Goal: Task Accomplishment & Management: Manage account settings

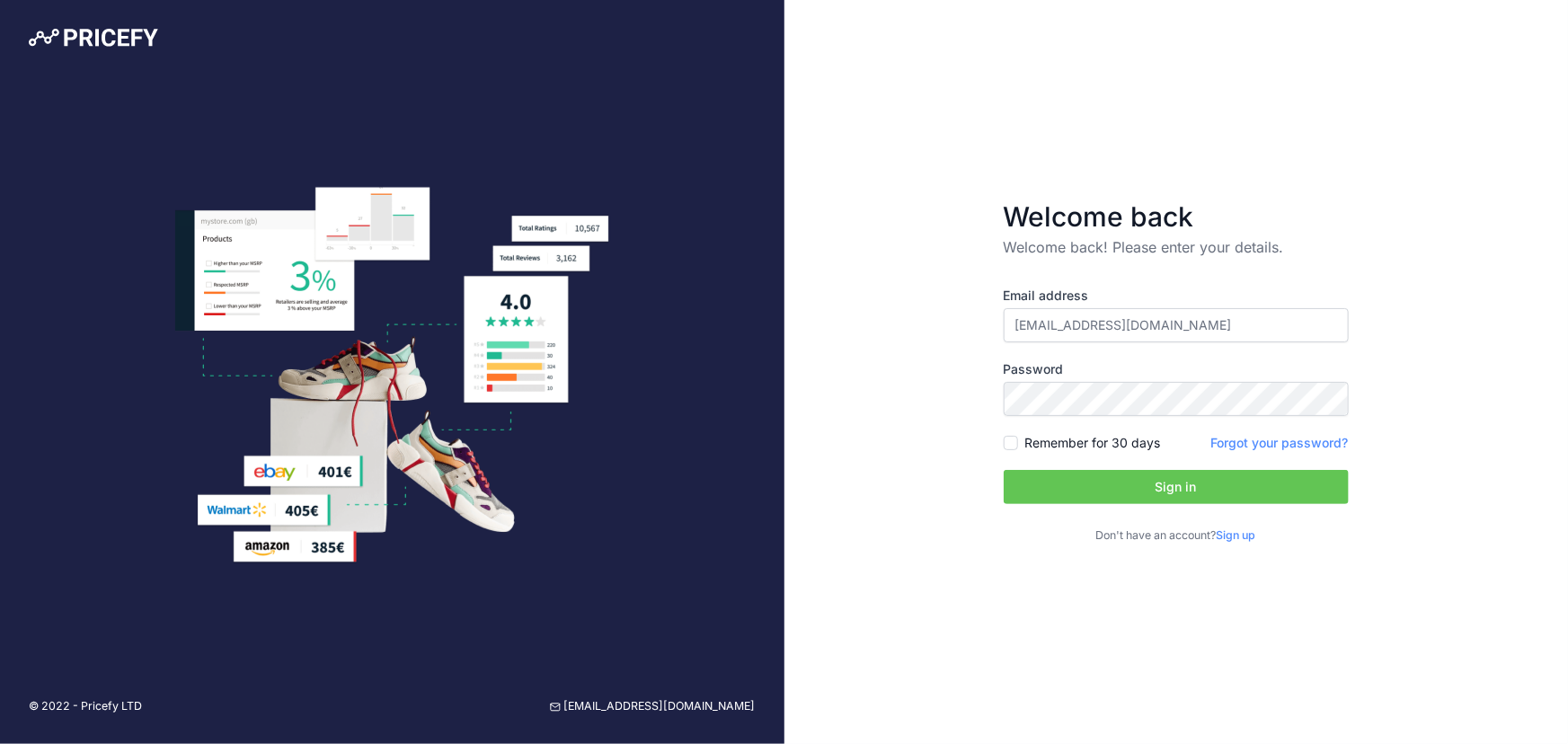
drag, startPoint x: 1249, startPoint y: 320, endPoint x: 735, endPoint y: 322, distance: 514.0
click at [665, 317] on div "© 2022 - Pricefy LTD support@pricefy.io Welcome back Welcome back! Please enter…" at bounding box center [784, 372] width 1568 height 744
type input "[EMAIL_ADDRESS][DOMAIN_NAME]"
click at [798, 391] on div "Welcome back Welcome back! Please enter your details. Email address pfernandezu…" at bounding box center [1177, 372] width 784 height 744
click at [1010, 439] on input "Remember for 30 days" at bounding box center [1010, 442] width 14 height 14
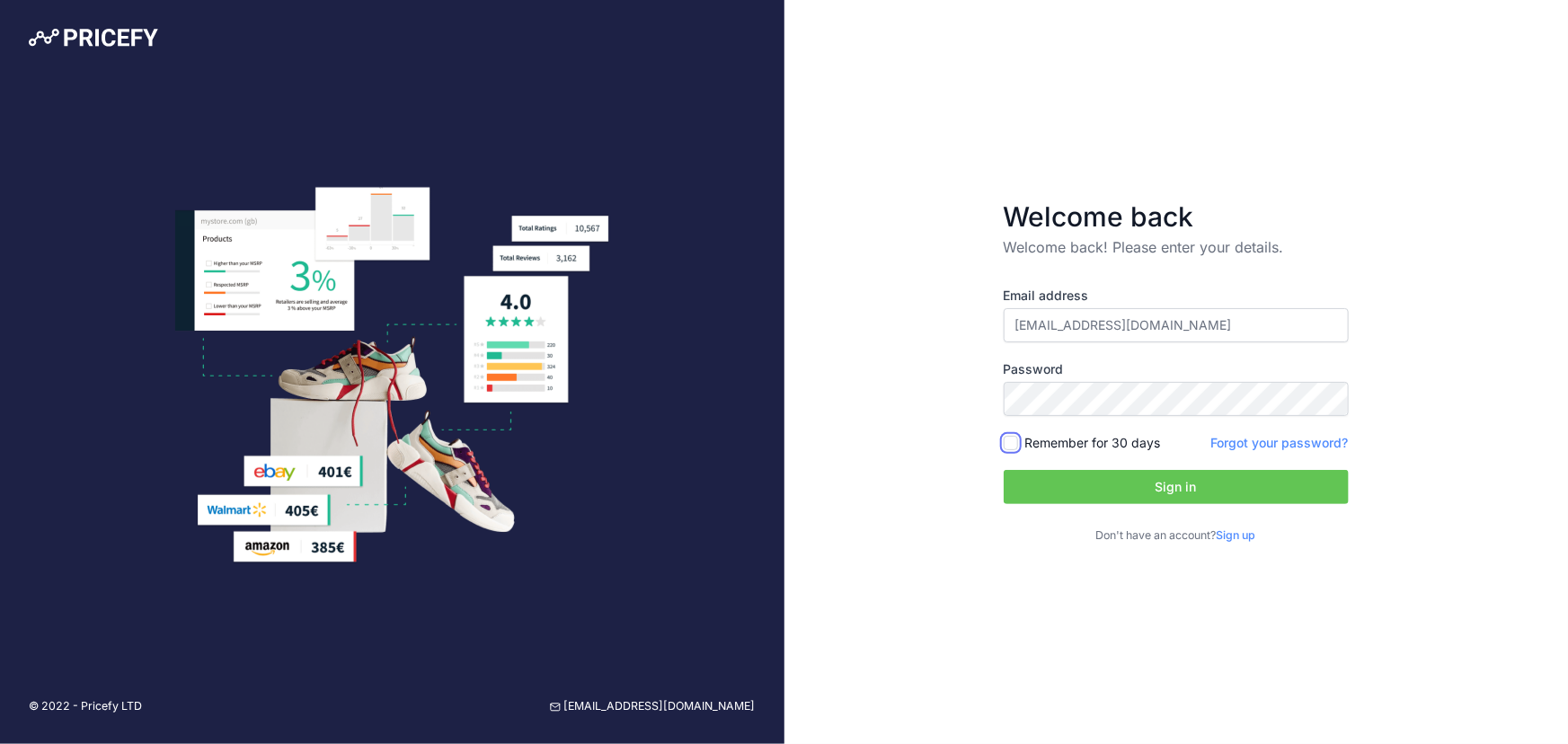
checkbox input "true"
click at [1060, 477] on button "Sign in" at bounding box center [1176, 487] width 345 height 35
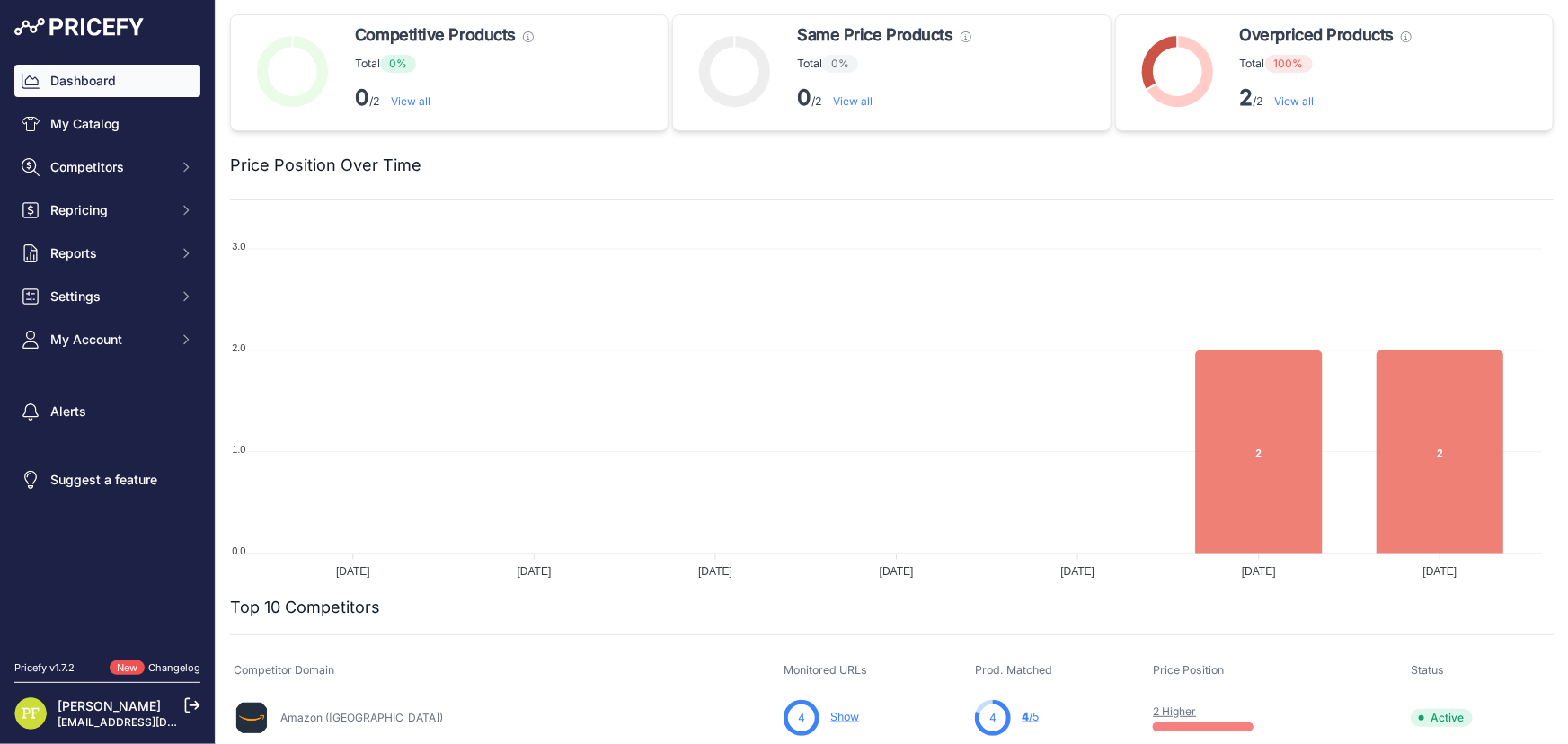
click at [194, 703] on icon at bounding box center [192, 705] width 16 height 16
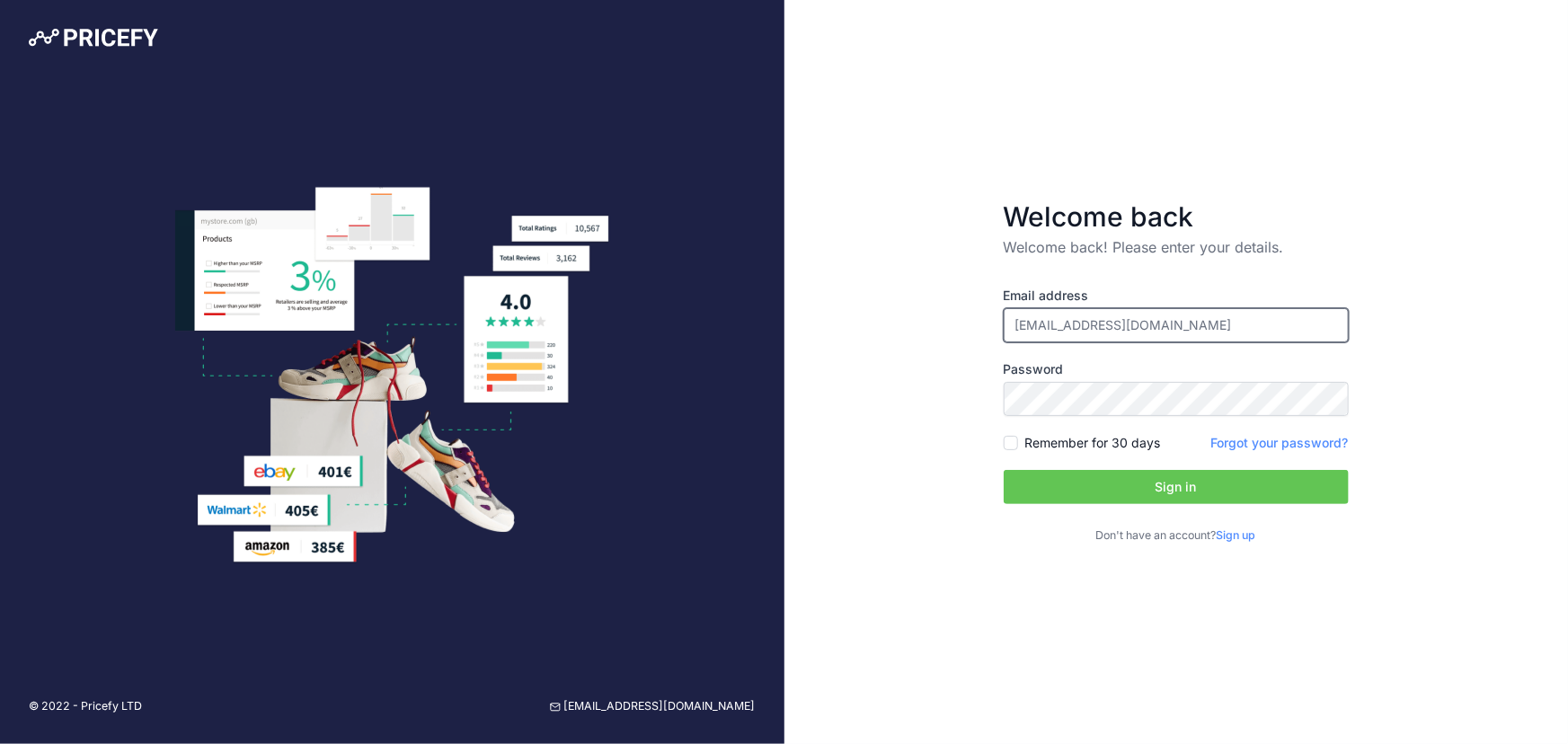
drag, startPoint x: 1244, startPoint y: 320, endPoint x: 732, endPoint y: 331, distance: 512.1
click at [750, 328] on div "© 2022 - Pricefy LTD [EMAIL_ADDRESS][DOMAIN_NAME] Welcome back Welcome back! Pl…" at bounding box center [784, 372] width 1568 height 744
paste input "it"
type input "[EMAIL_ADDRESS][DOMAIN_NAME]"
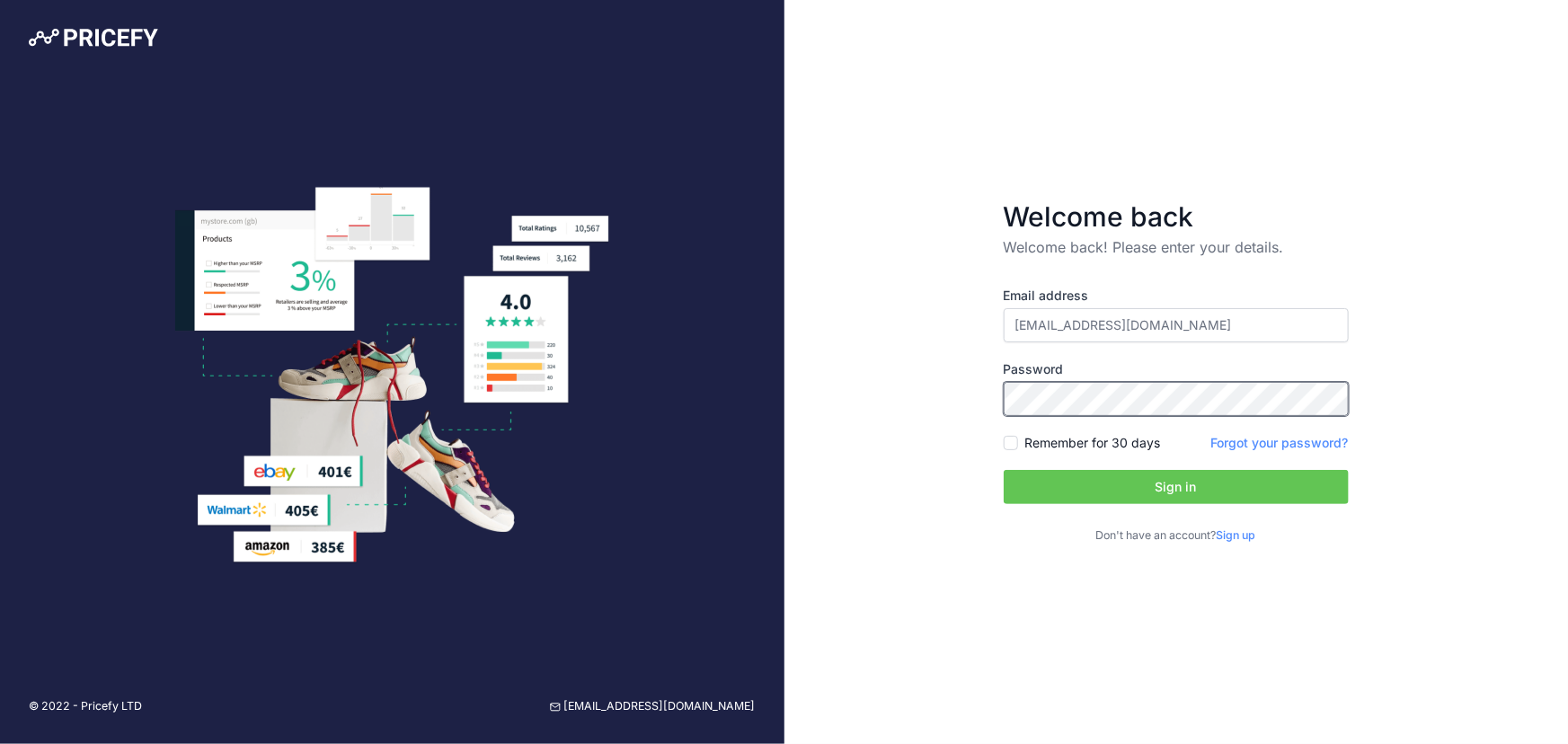
click at [733, 373] on div "© 2022 - Pricefy LTD [EMAIL_ADDRESS][DOMAIN_NAME] Welcome back Welcome back! Pl…" at bounding box center [784, 372] width 1568 height 744
click at [1023, 482] on button "Sign in" at bounding box center [1176, 487] width 345 height 35
